Goal: Information Seeking & Learning: Check status

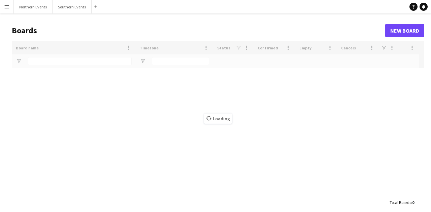
type input "*****"
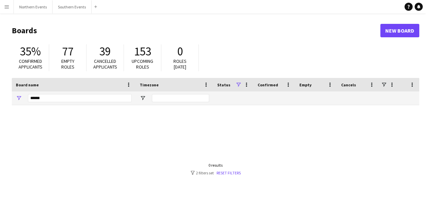
click at [233, 176] on div at bounding box center [215, 169] width 407 height 128
click at [229, 167] on div "0 results" at bounding box center [216, 165] width 50 height 5
click at [226, 170] on div "0 results filter-1 2 filters set Reset filters" at bounding box center [216, 169] width 50 height 13
click at [226, 172] on link "Reset filters" at bounding box center [229, 173] width 24 height 5
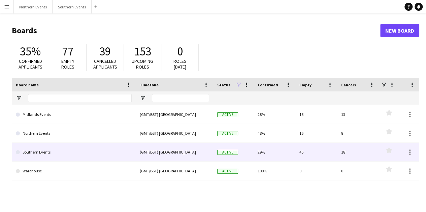
click at [49, 153] on link "Southern Events" at bounding box center [74, 152] width 116 height 19
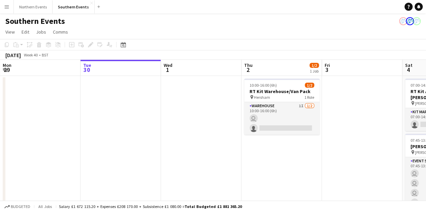
scroll to position [0, 319]
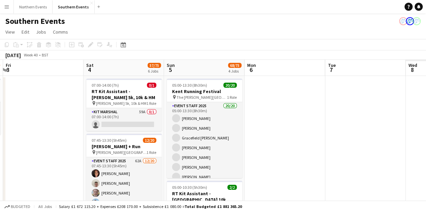
drag, startPoint x: 140, startPoint y: 150, endPoint x: 0, endPoint y: 127, distance: 141.9
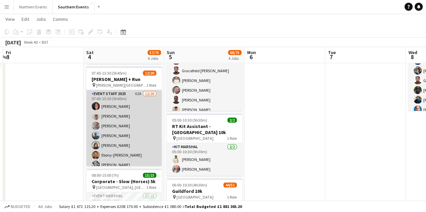
click at [111, 130] on app-card-role "Event Staff 2025 62A [DATE] 07:45-13:30 (5h45m) [PERSON_NAME] [PERSON_NAME] [PE…" at bounding box center [123, 194] width 75 height 208
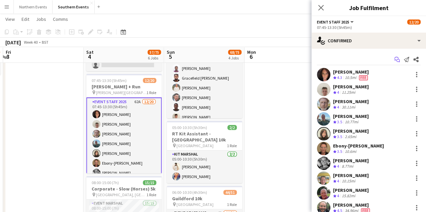
scroll to position [59, 0]
click at [392, 56] on app-icon "Start chat" at bounding box center [396, 59] width 9 height 9
click at [394, 60] on icon "Start chat" at bounding box center [396, 59] width 5 height 5
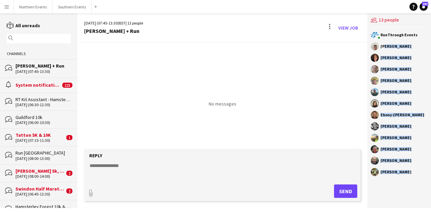
drag, startPoint x: 382, startPoint y: 48, endPoint x: 411, endPoint y: 174, distance: 129.2
click at [411, 174] on div "RunThrough Events Jem McAllister Cheryl Boshier Christopher Renforth Ian Poole …" at bounding box center [399, 106] width 64 height 156
copy div "em McAllister Cheryl Boshier Christopher Renforth Ian Poole Nikki Rumboldt Joan…"
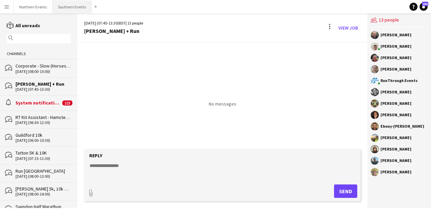
click at [73, 7] on button "Southern Events Close" at bounding box center [72, 6] width 39 height 13
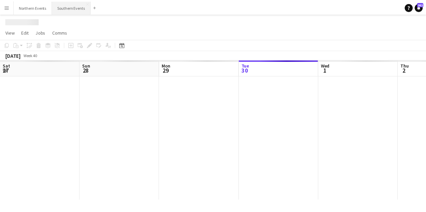
scroll to position [0, 161]
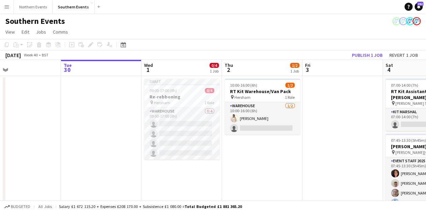
drag, startPoint x: 301, startPoint y: 184, endPoint x: 117, endPoint y: 163, distance: 185.4
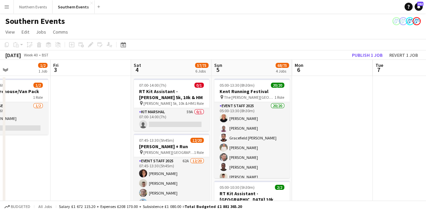
drag, startPoint x: 183, startPoint y: 171, endPoint x: 96, endPoint y: 155, distance: 88.0
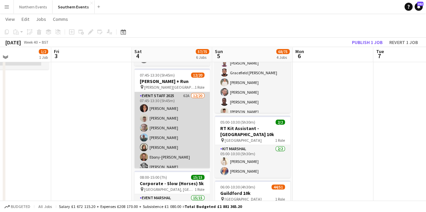
click at [156, 148] on app-card-role "Event Staff 2025 62A [DATE] 07:45-13:30 (5h45m) [PERSON_NAME] [PERSON_NAME] [PE…" at bounding box center [171, 196] width 75 height 208
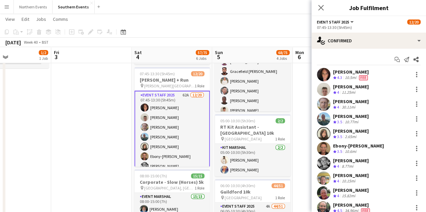
scroll to position [1, 0]
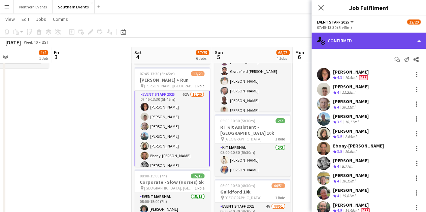
click at [384, 39] on div "single-neutral-actions-check-2 Confirmed" at bounding box center [368, 41] width 114 height 16
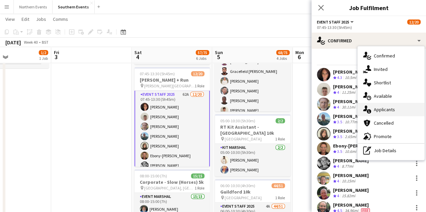
click at [399, 108] on div "single-neutral-actions-information Applicants" at bounding box center [391, 109] width 67 height 13
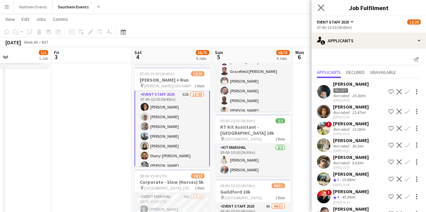
click at [325, 8] on app-icon "Close pop-in" at bounding box center [321, 8] width 10 height 10
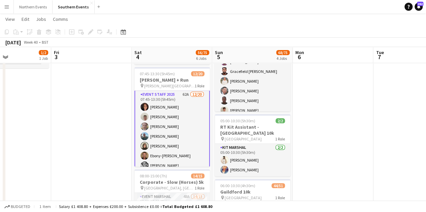
click at [2, 8] on button "Menu" at bounding box center [6, 6] width 13 height 13
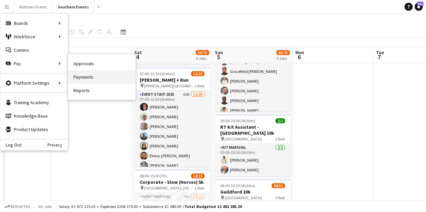
click at [103, 78] on link "Payments" at bounding box center [101, 76] width 67 height 13
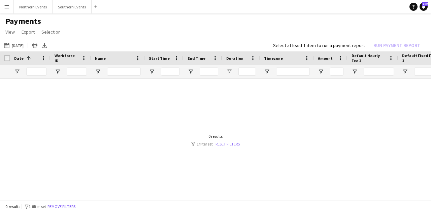
click at [224, 145] on link "Reset filters" at bounding box center [228, 144] width 24 height 5
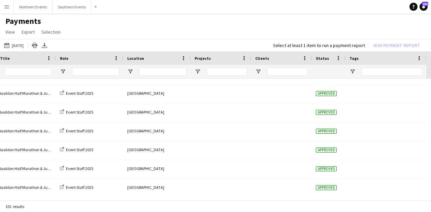
click at [3, 3] on button "Menu" at bounding box center [6, 6] width 13 height 13
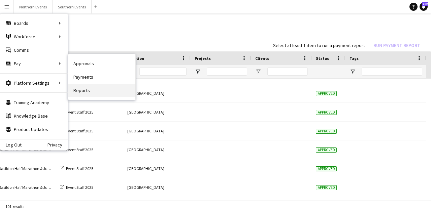
click at [88, 90] on link "Reports" at bounding box center [101, 90] width 67 height 13
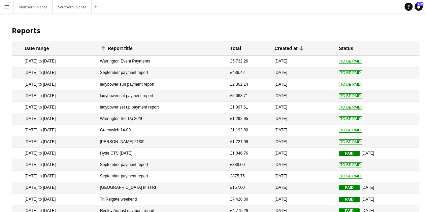
click at [12, 7] on button "Menu" at bounding box center [6, 6] width 13 height 13
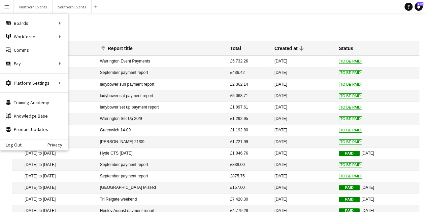
click at [11, 6] on button "Menu" at bounding box center [6, 6] width 13 height 13
click at [199, 32] on h1 "Reports" at bounding box center [215, 31] width 407 height 10
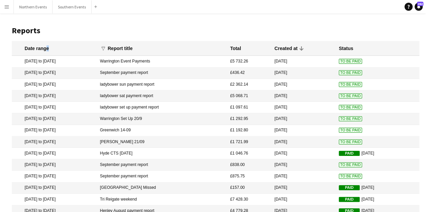
drag, startPoint x: 53, startPoint y: 48, endPoint x: 111, endPoint y: 51, distance: 58.0
click at [83, 53] on mat-header-cell "Date range" at bounding box center [54, 48] width 85 height 15
click at [133, 51] on div "Report title" at bounding box center [120, 48] width 25 height 6
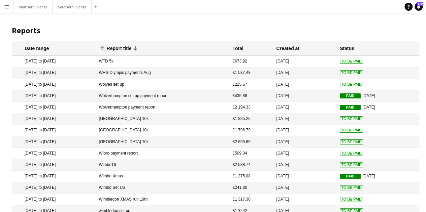
click at [132, 48] on div "Report title" at bounding box center [119, 48] width 25 height 6
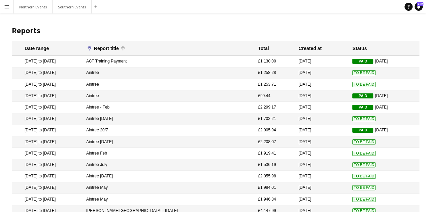
click at [92, 48] on icon "funnel" at bounding box center [89, 48] width 5 height 5
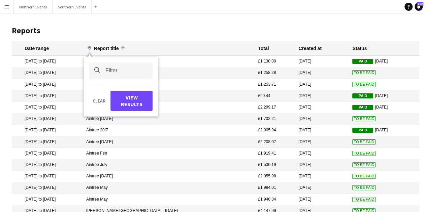
click at [92, 48] on icon "funnel" at bounding box center [89, 48] width 5 height 5
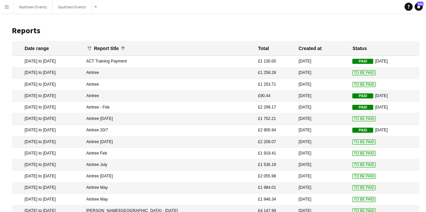
click at [92, 47] on icon "funnel" at bounding box center [89, 48] width 5 height 5
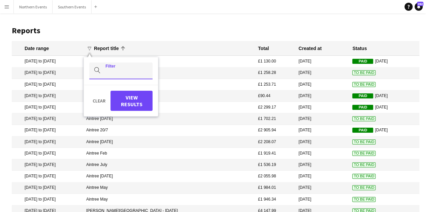
click at [148, 66] on input "Filter" at bounding box center [120, 71] width 63 height 17
type input "*********"
click button "magnifier" at bounding box center [97, 71] width 16 height 16
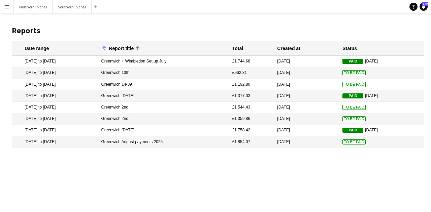
click at [153, 82] on mat-cell "Greenwich 14-09" at bounding box center [163, 84] width 131 height 11
